Goal: Find specific page/section

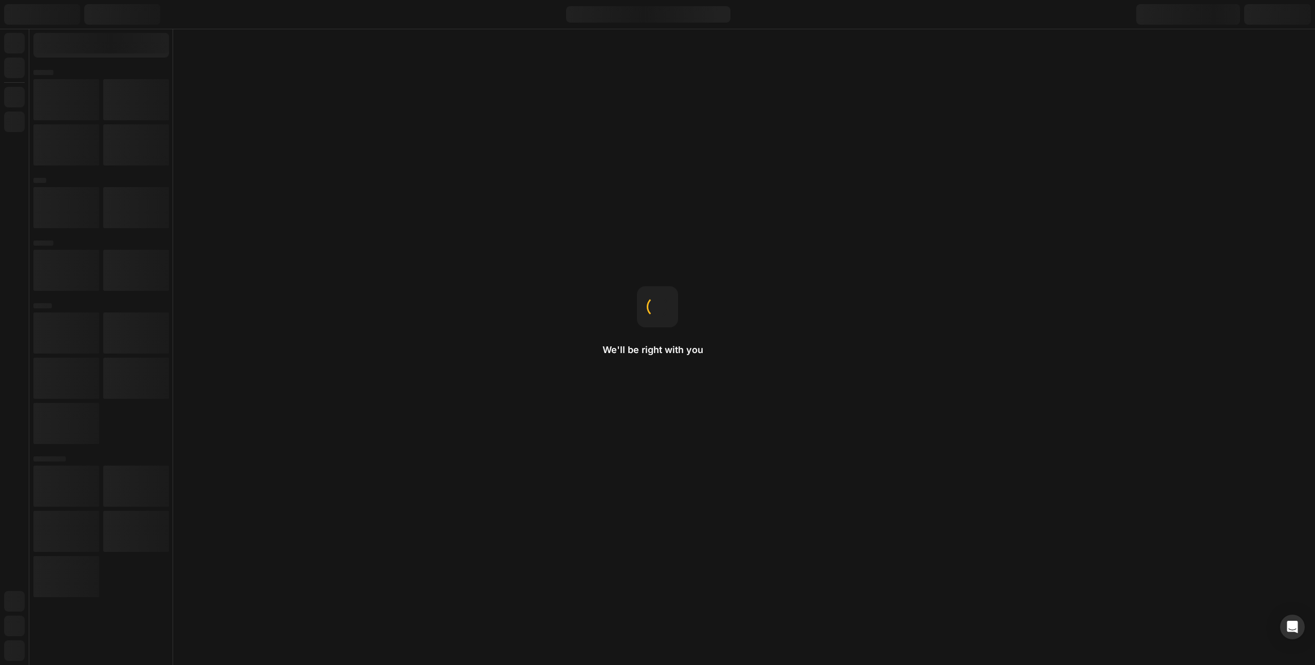
click at [751, 25] on div at bounding box center [639, 35] width 223 height 20
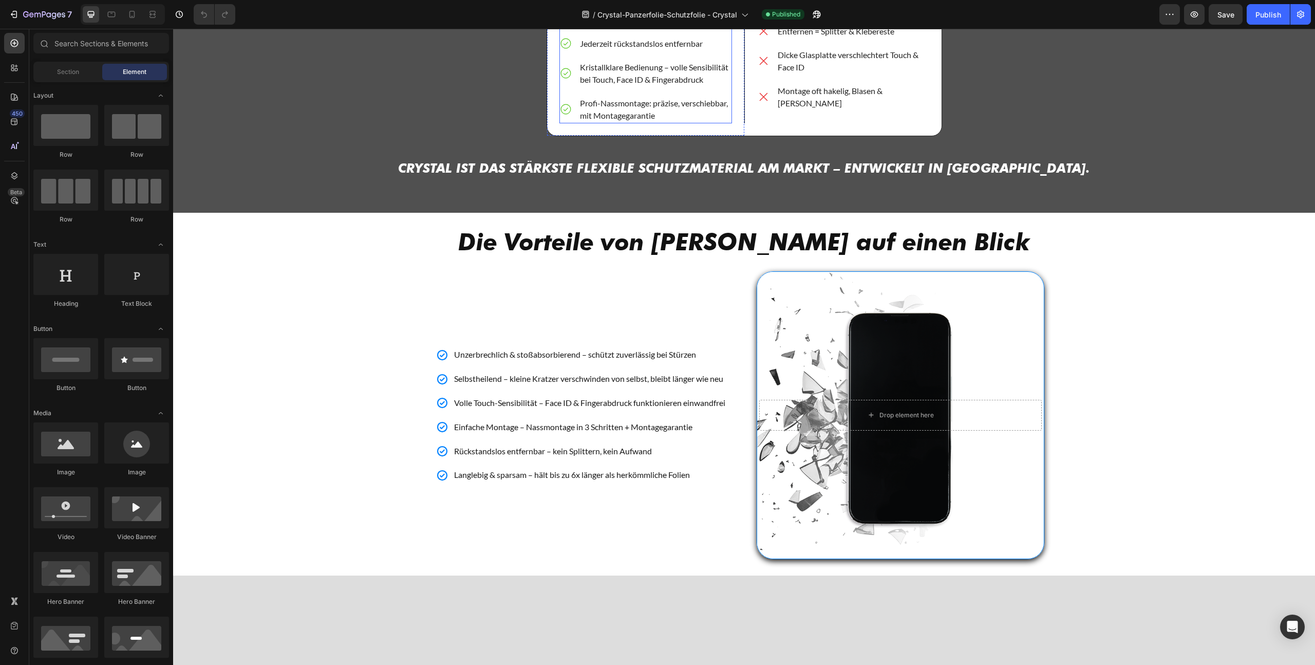
scroll to position [868, 0]
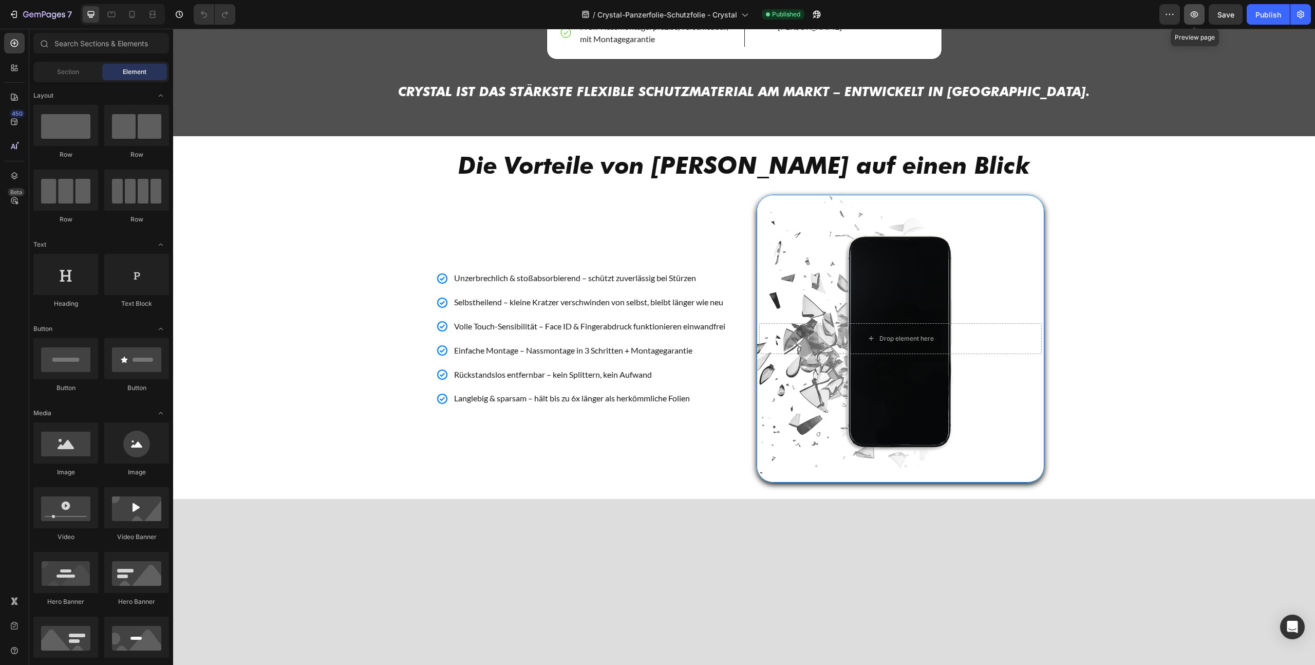
click at [1199, 17] on icon "button" at bounding box center [1194, 14] width 10 height 10
click at [1295, 14] on button "button" at bounding box center [1300, 14] width 21 height 21
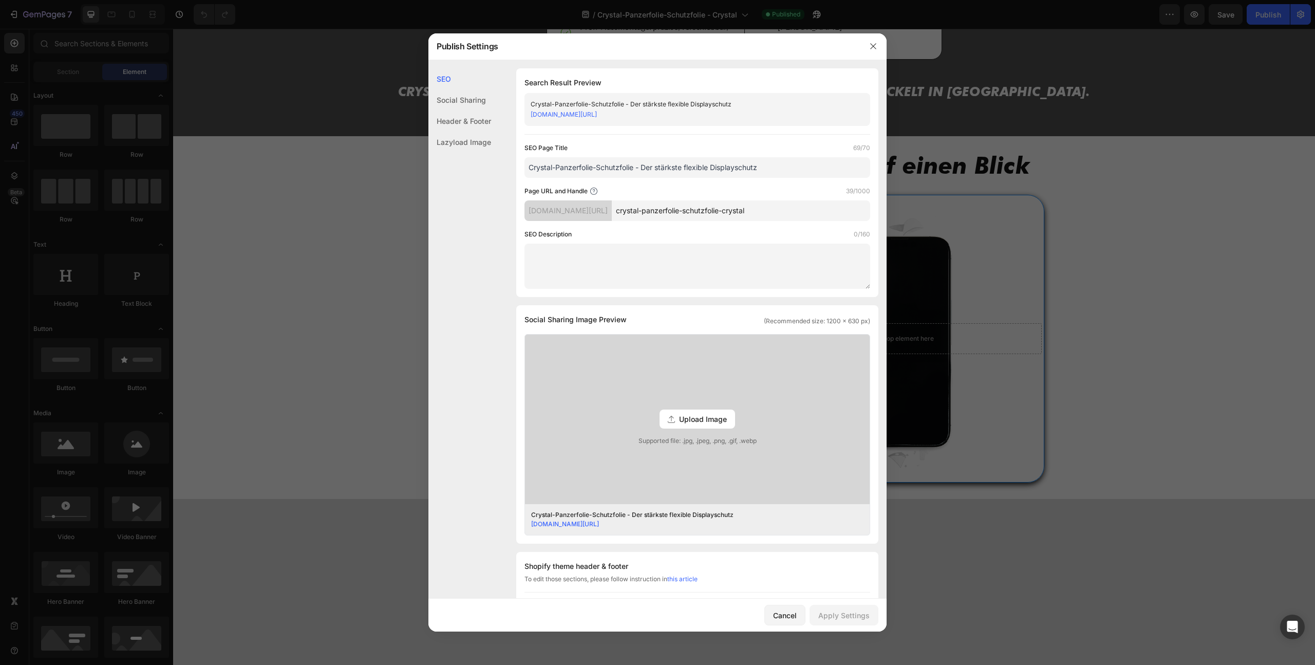
click at [791, 213] on input "crystal-panzerfolie-schutzfolie-crystal" at bounding box center [741, 210] width 258 height 21
click at [788, 213] on input "crystal-panzerfolie-schutzfolie-crystal" at bounding box center [741, 210] width 258 height 21
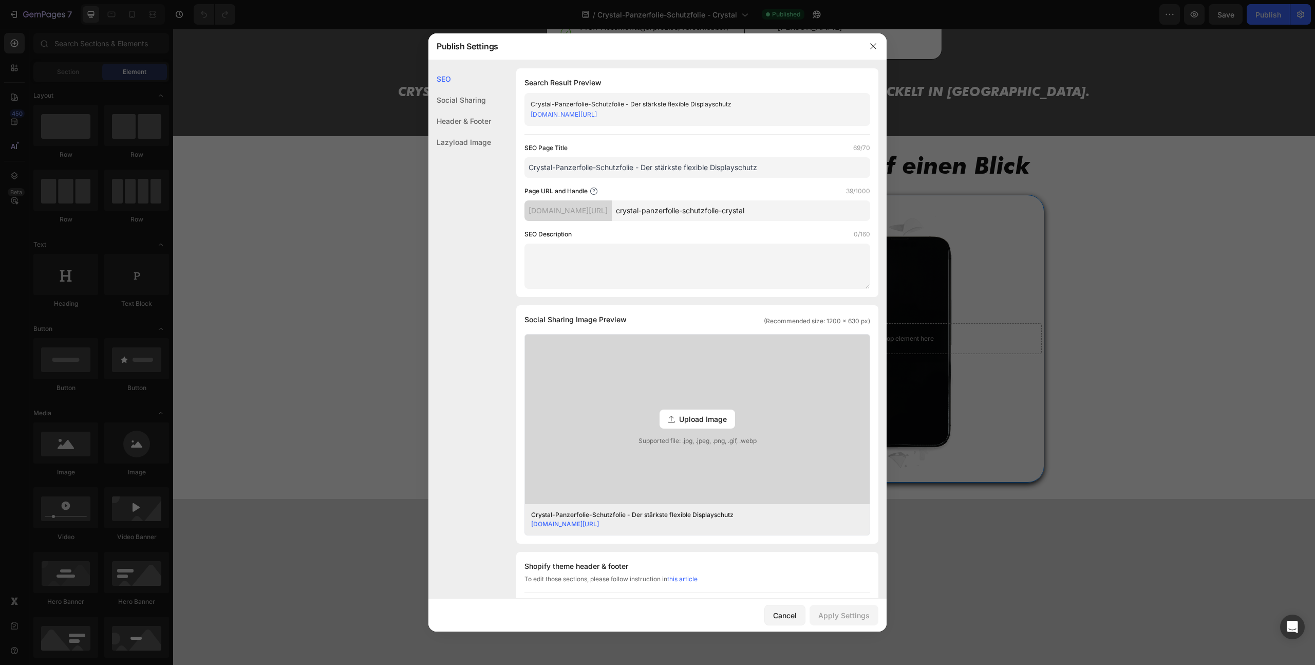
click at [788, 213] on input "crystal-panzerfolie-schutzfolie-crystal" at bounding box center [741, 210] width 258 height 21
click at [788, 214] on input "crystal-panzerfolie-schutzfolie-crystal" at bounding box center [741, 210] width 258 height 21
